Goal: Information Seeking & Learning: Learn about a topic

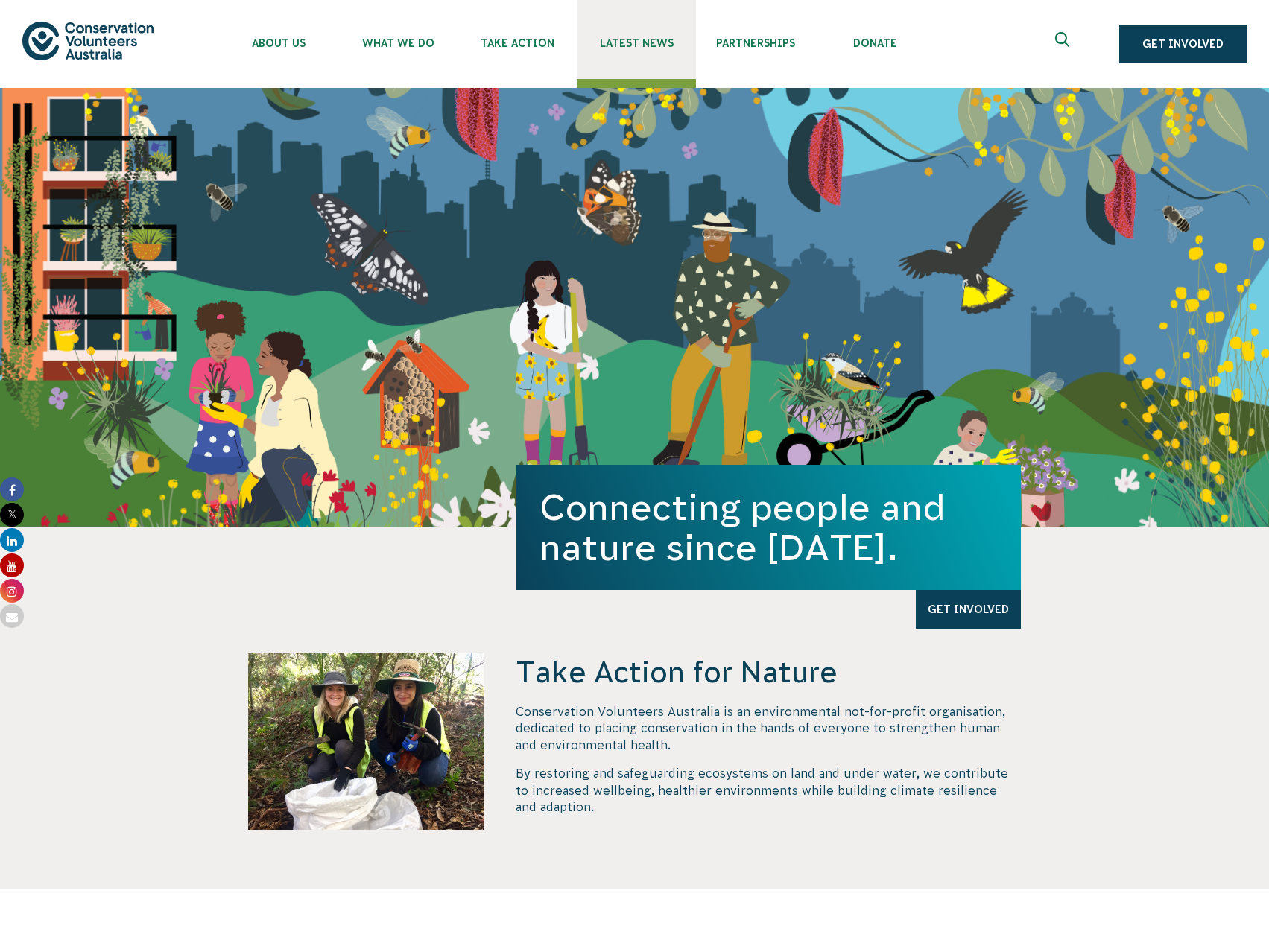
click at [629, 48] on span "Latest News" at bounding box center [635, 43] width 119 height 12
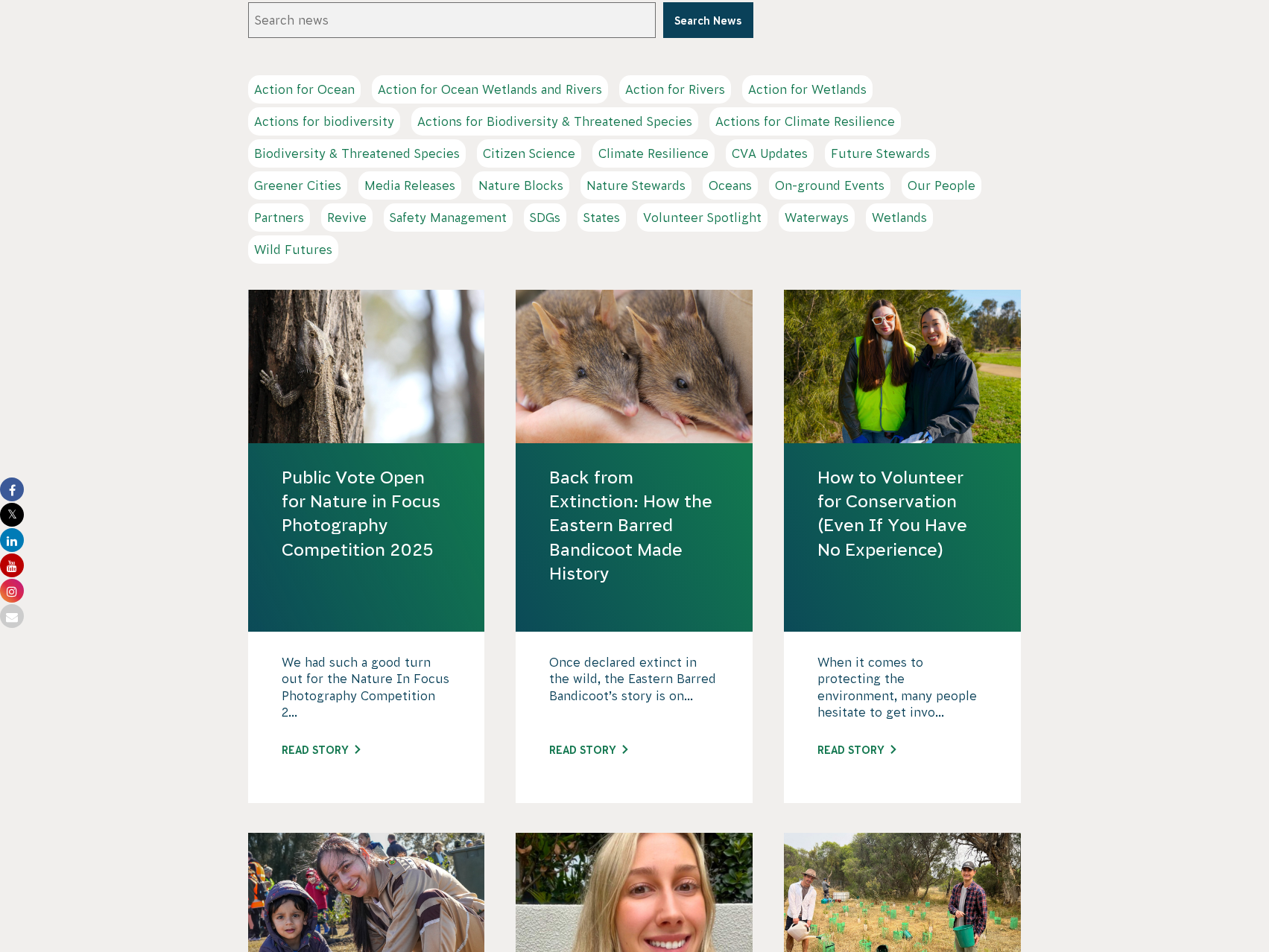
scroll to position [373, 0]
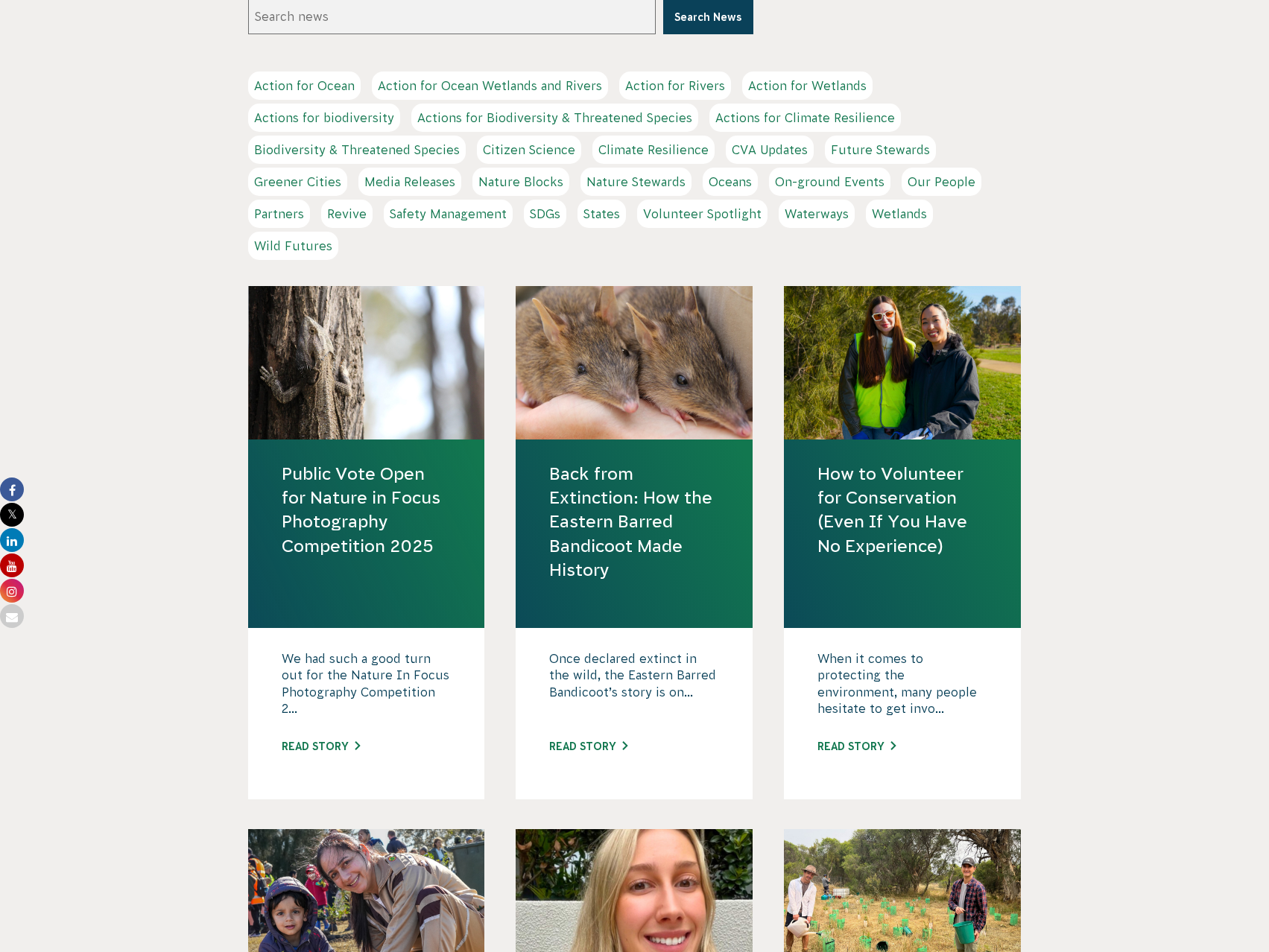
click at [424, 555] on link "Public Vote Open for Nature in Focus Photography Competition 2025" at bounding box center [367, 509] width 170 height 96
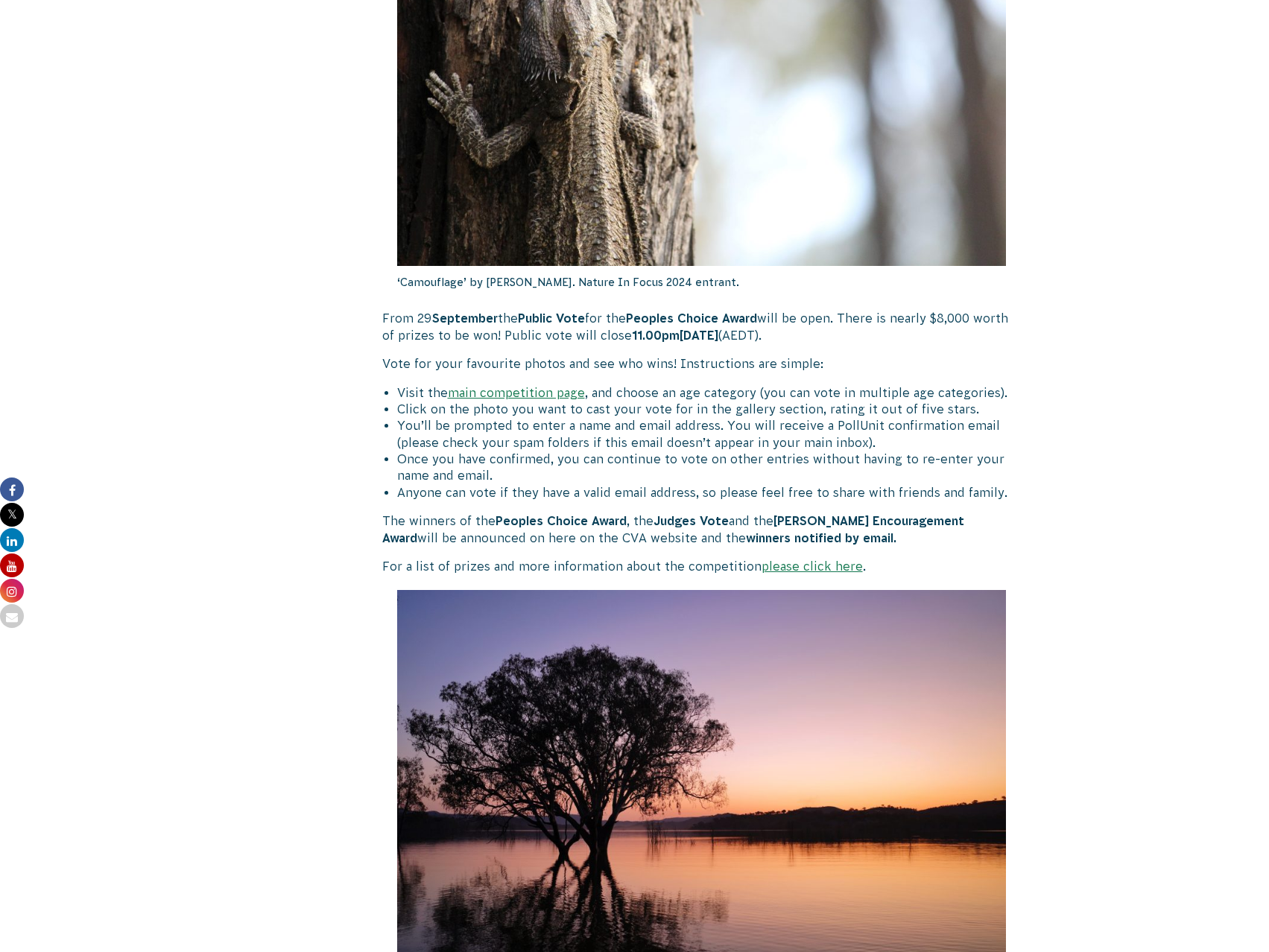
scroll to position [521, 0]
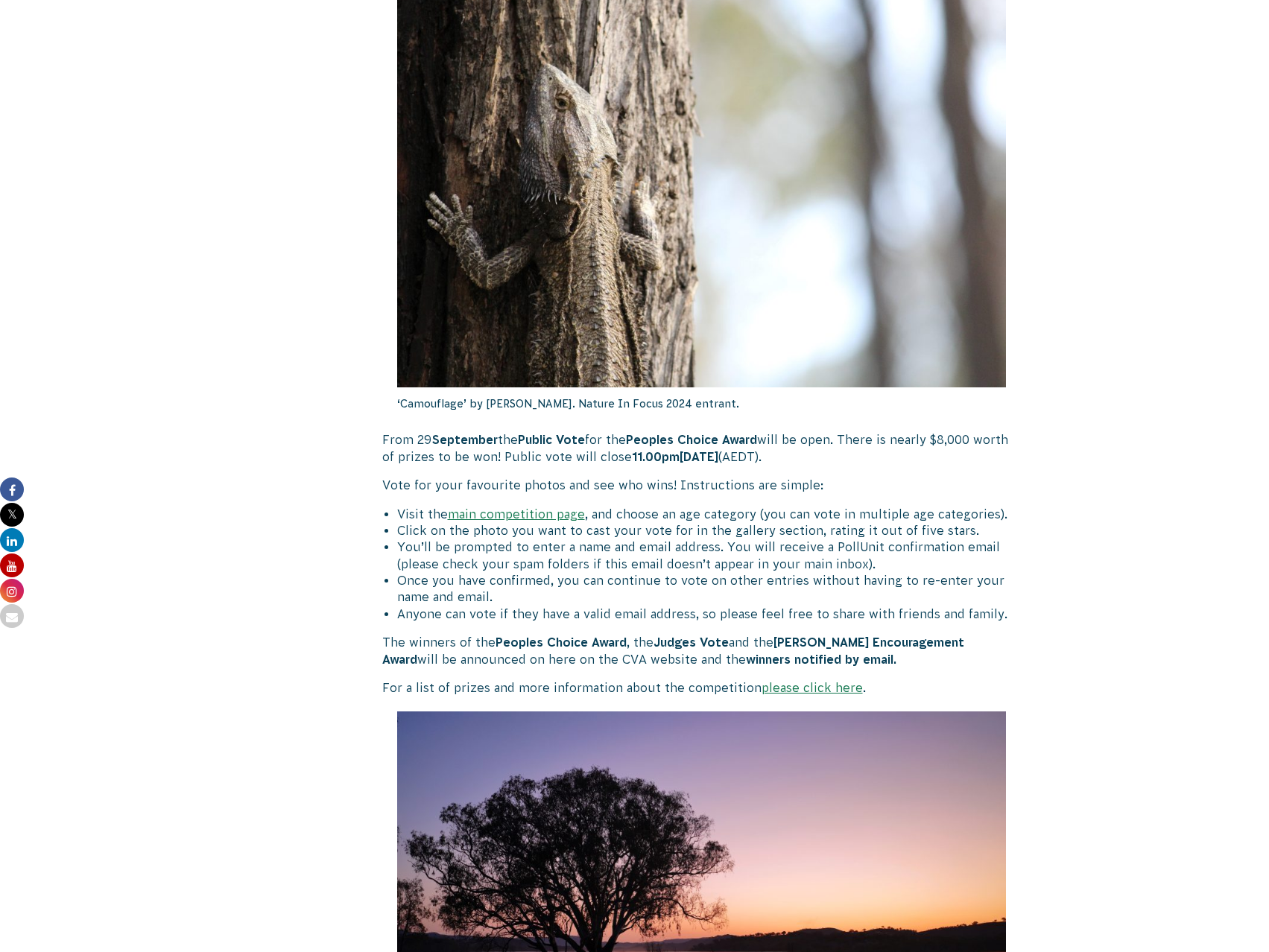
click at [523, 513] on link "main competition page" at bounding box center [516, 513] width 137 height 13
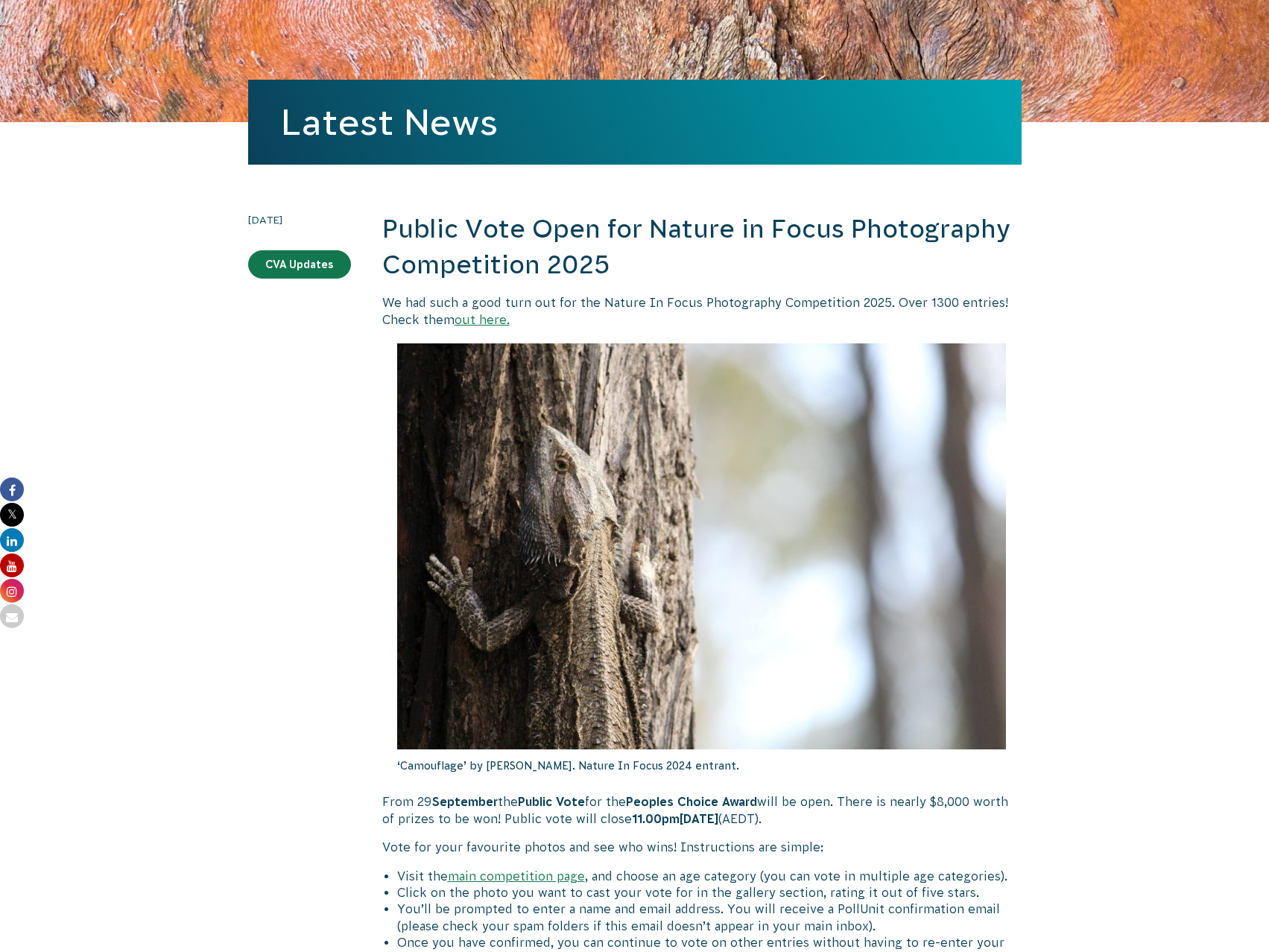
scroll to position [158, 0]
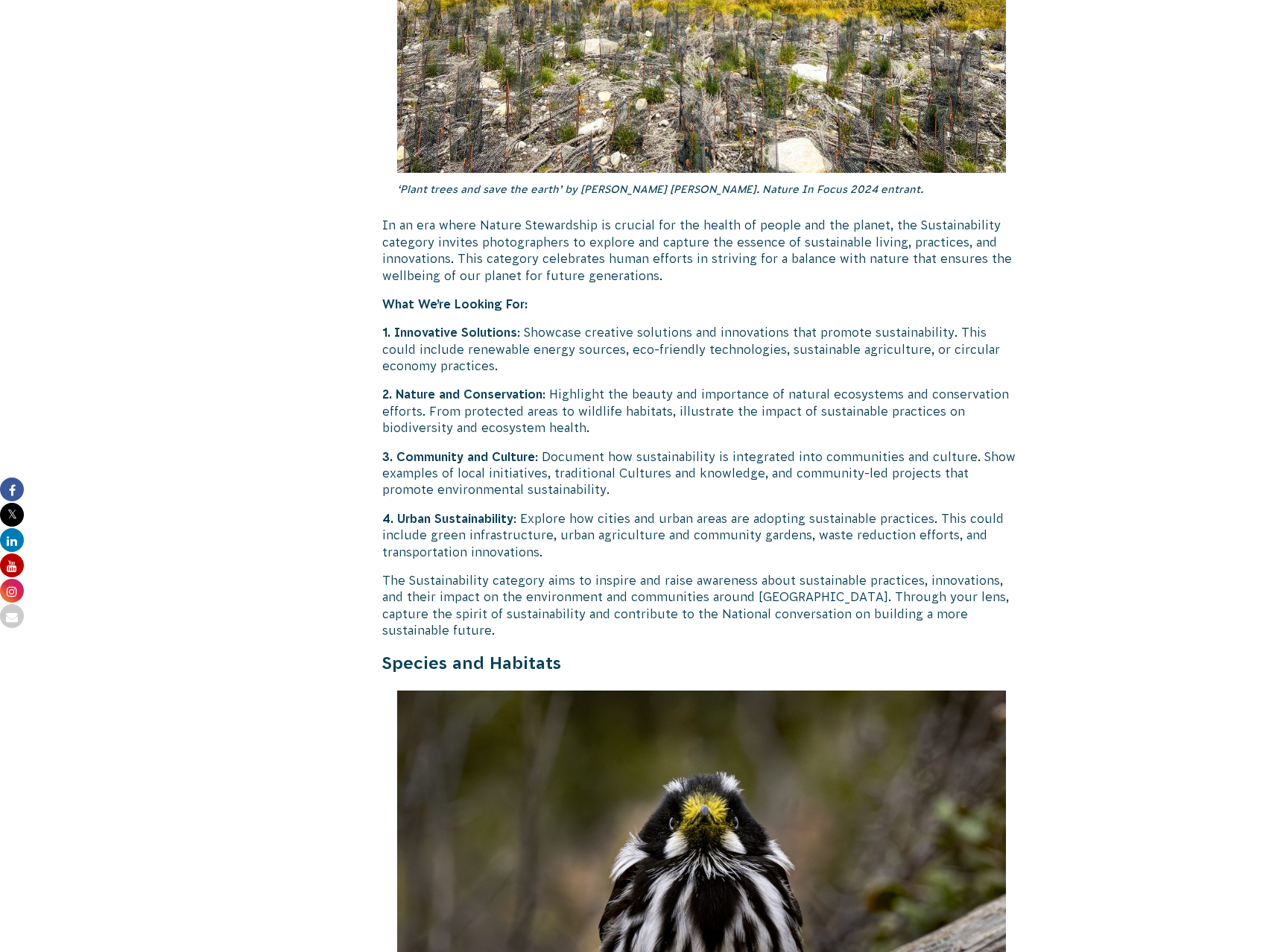
scroll to position [3799, 0]
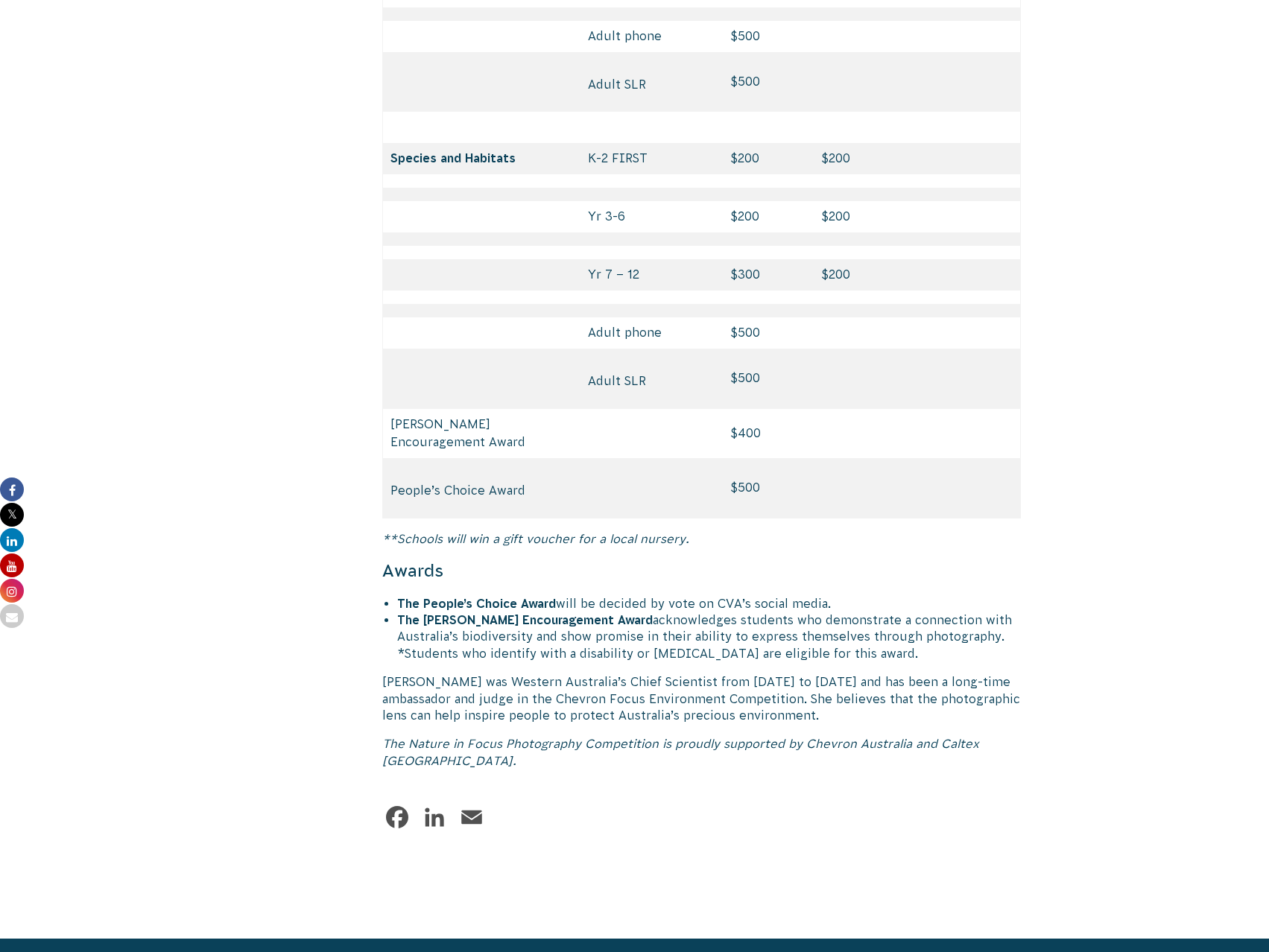
scroll to position [6915, 0]
